Goal: Communication & Community: Answer question/provide support

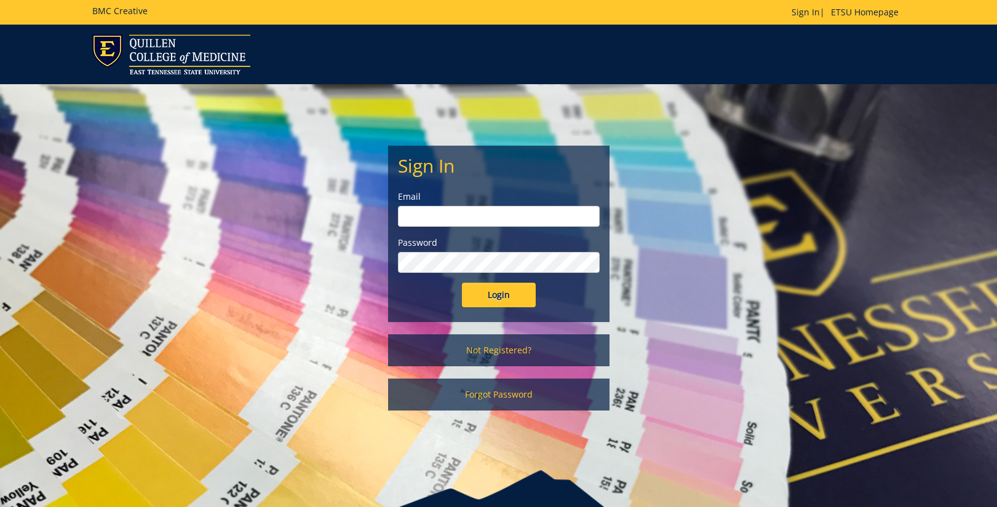
click at [544, 223] on input "email" at bounding box center [499, 216] width 202 height 21
type input "[EMAIL_ADDRESS][DOMAIN_NAME]"
click at [516, 295] on input "Login" at bounding box center [499, 295] width 74 height 25
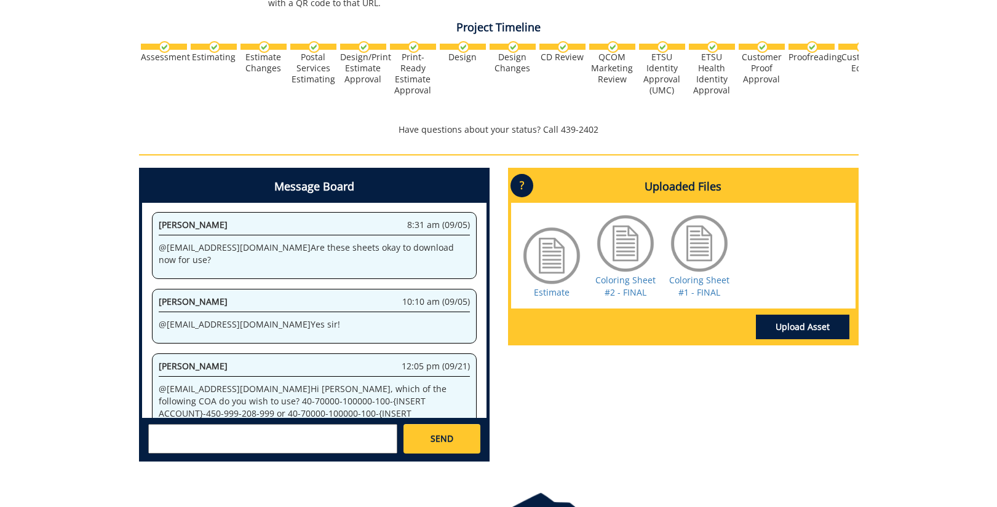
scroll to position [469, 0]
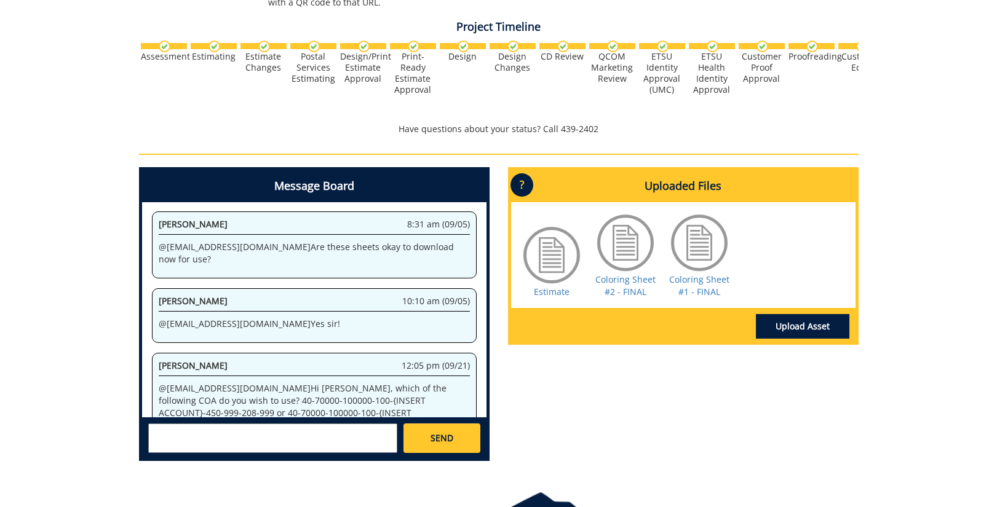
click at [371, 424] on textarea at bounding box center [272, 439] width 249 height 30
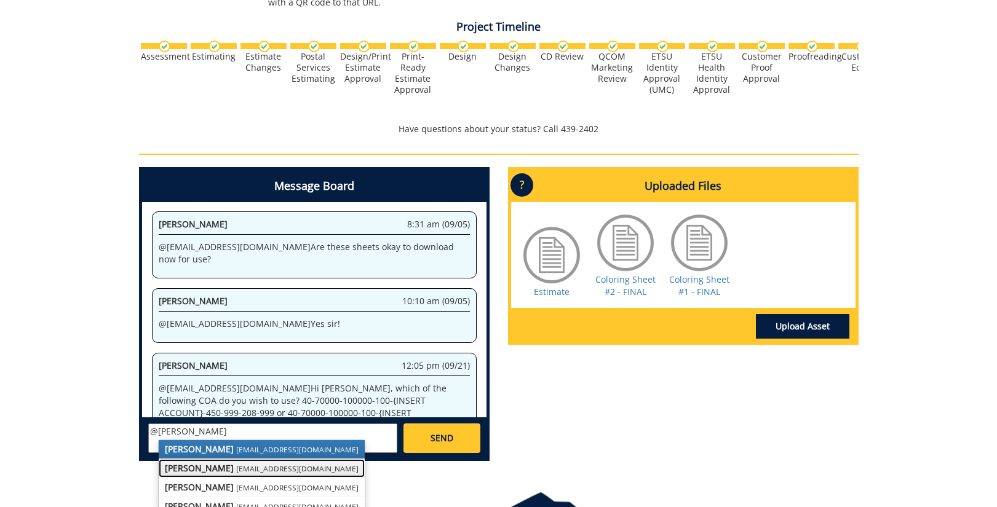
click at [262, 464] on small "lucasrf@etsu.edu" at bounding box center [297, 469] width 122 height 10
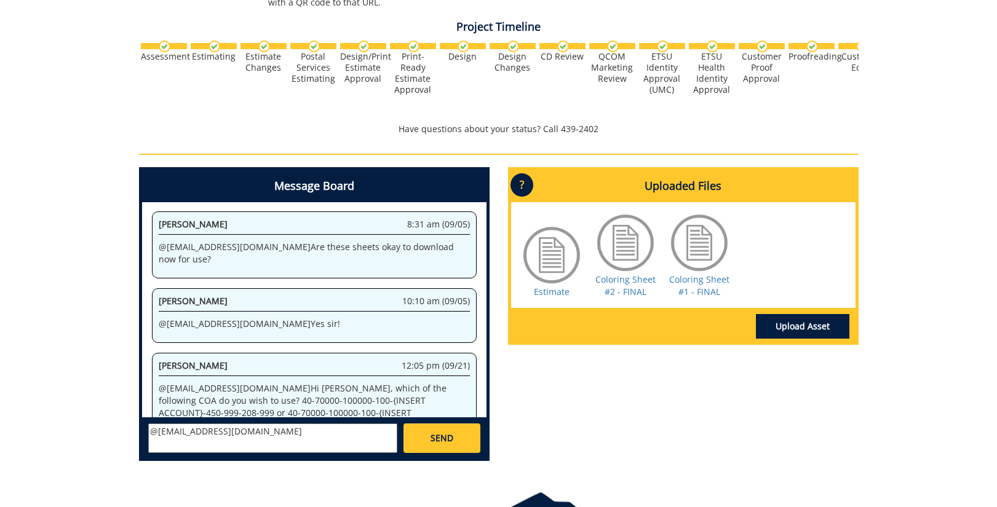
paste textarea "COA: 40-70000-100000-100-{INSERT ACCOUNT}-450-999-208-999"
type textarea "@lucasrf@etsu.edu COA: 40-70000-100000-100-{INSERT ACCOUNT}-450-999-208-999"
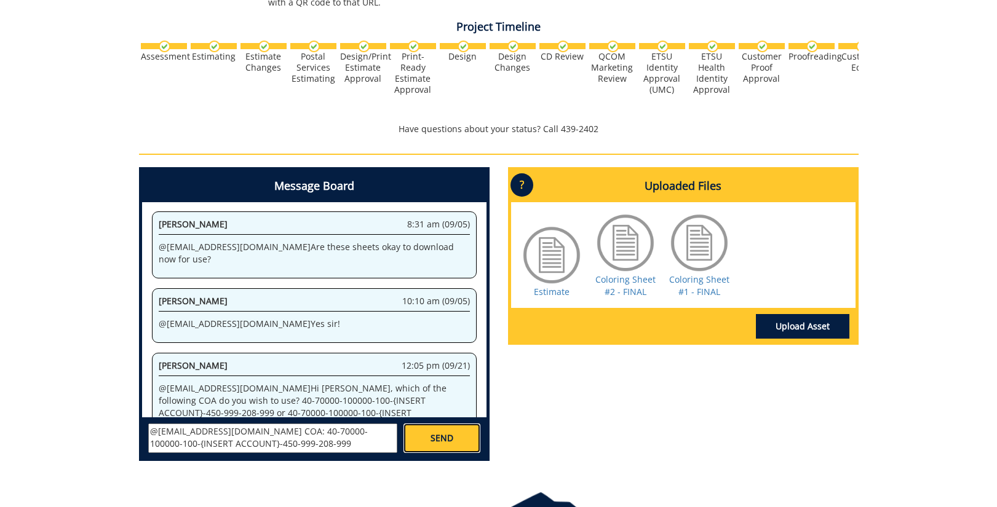
click at [418, 427] on link "SEND" at bounding box center [441, 439] width 76 height 30
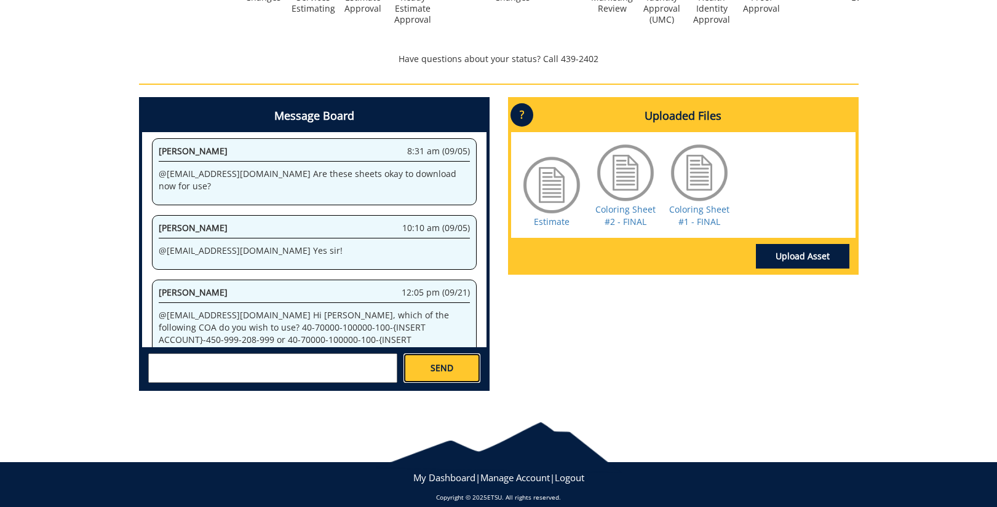
scroll to position [0, 0]
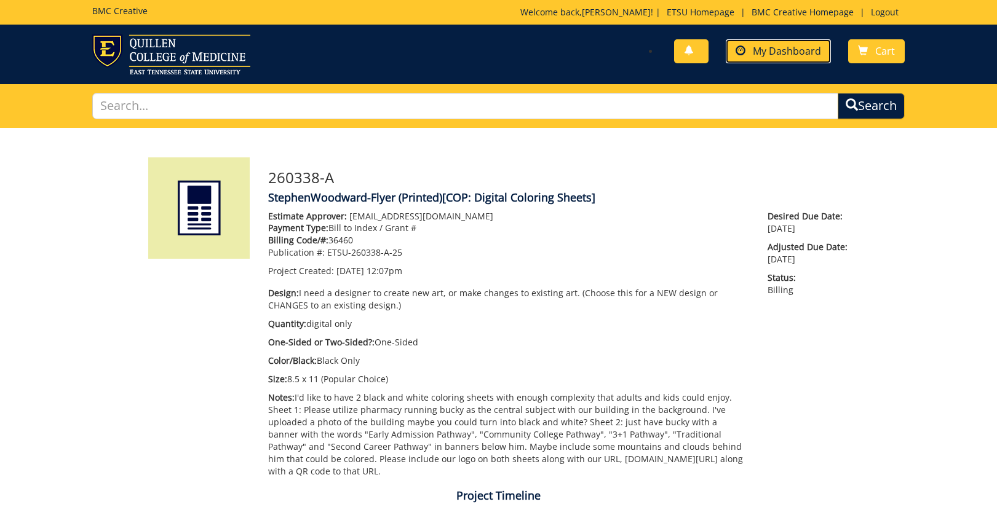
click at [771, 44] on link "My Dashboard" at bounding box center [778, 51] width 105 height 24
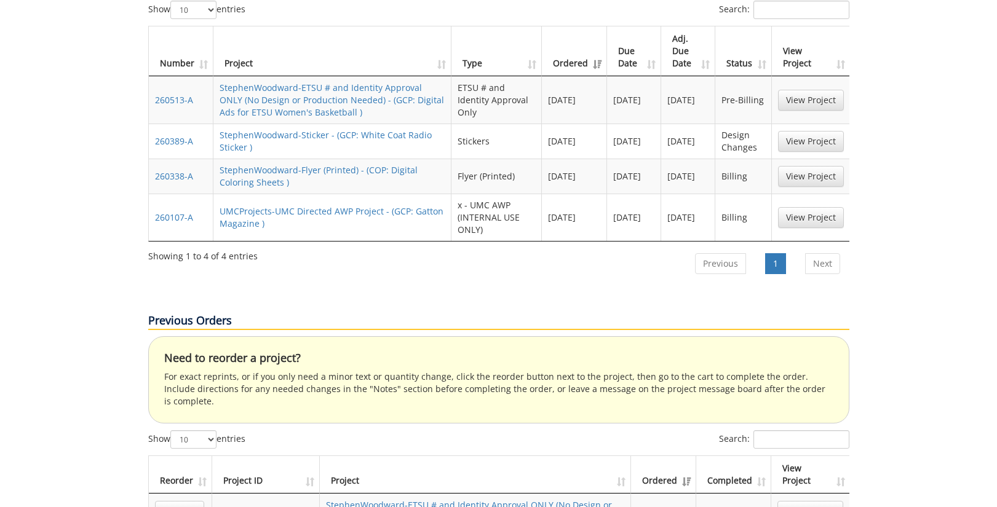
scroll to position [709, 0]
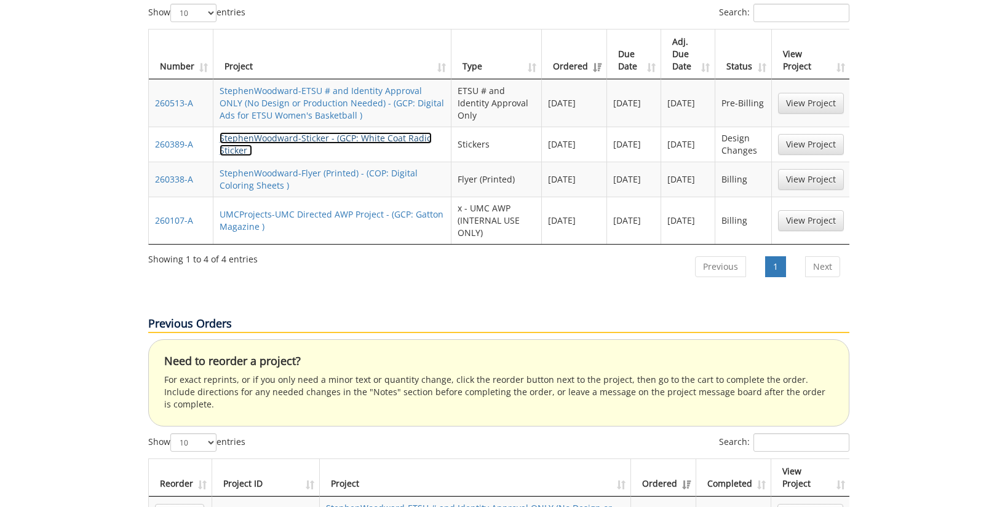
click at [381, 132] on link "StephenWoodward-Sticker - (GCP: White Coat Radio Sticker )" at bounding box center [326, 144] width 212 height 24
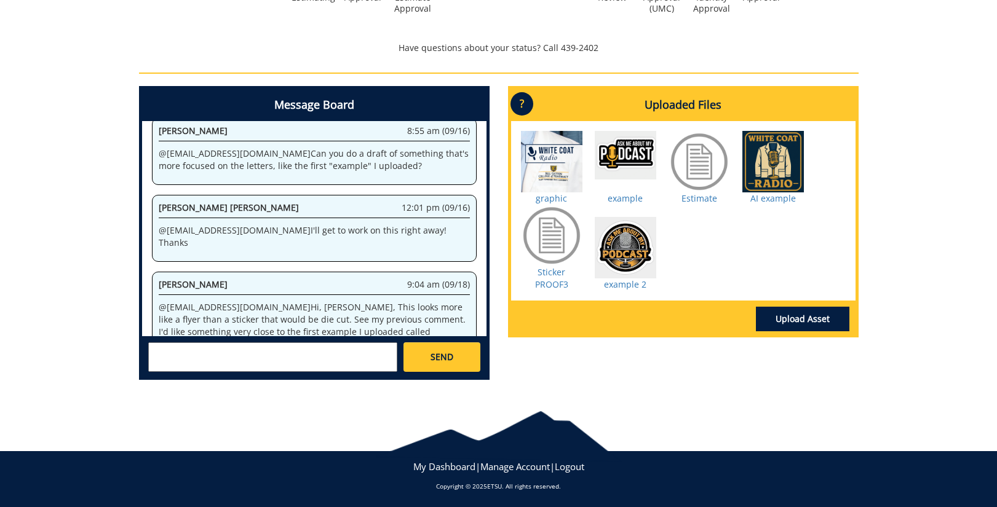
scroll to position [533, 0]
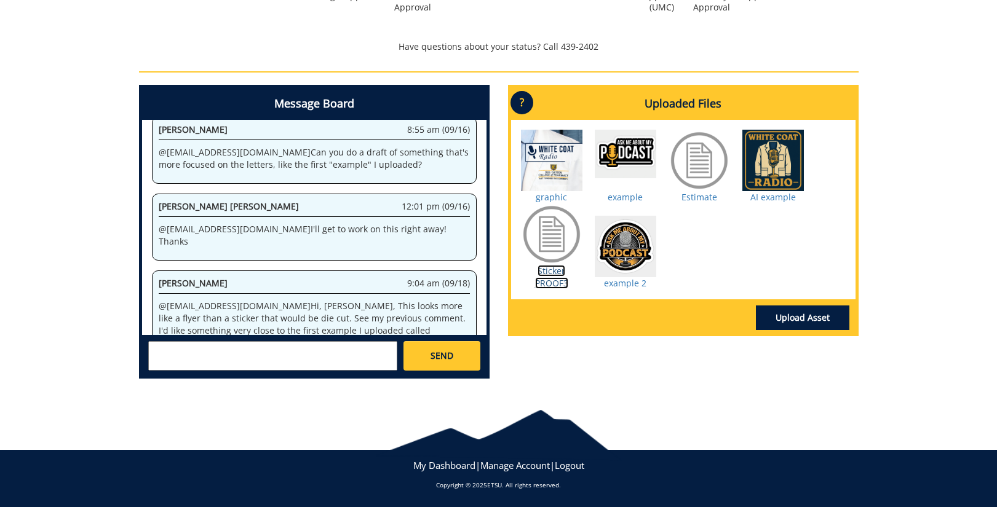
click at [555, 284] on link "Sticker PROOF3" at bounding box center [551, 277] width 33 height 24
